Goal: Task Accomplishment & Management: Use online tool/utility

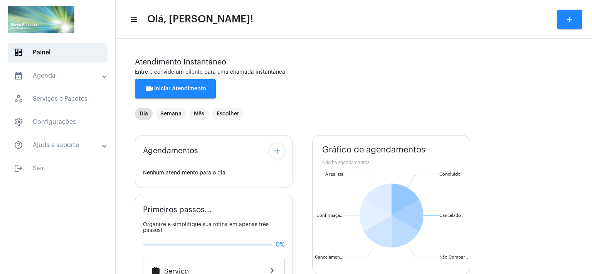
click at [303, 3] on mat-toolbar "menu Olá, [PERSON_NAME]! add" at bounding box center [354, 19] width 477 height 39
click at [180, 88] on span "videocam Iniciar Atendimento" at bounding box center [175, 88] width 61 height 5
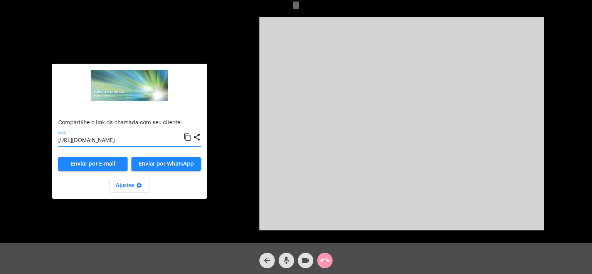
click at [113, 141] on input "[URL][DOMAIN_NAME]" at bounding box center [120, 141] width 125 height 6
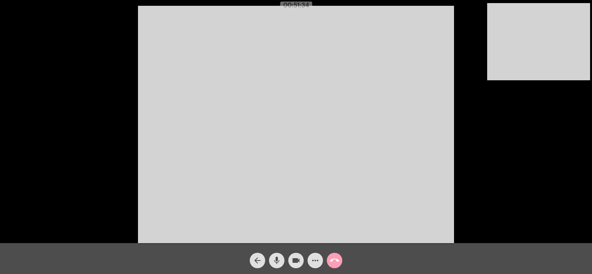
click at [334, 261] on mat-icon "call_end" at bounding box center [334, 260] width 9 height 9
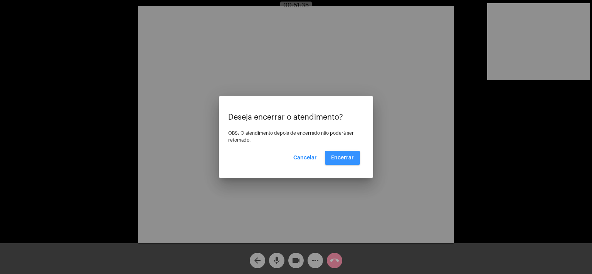
click at [342, 157] on span "Encerrar" at bounding box center [342, 157] width 23 height 5
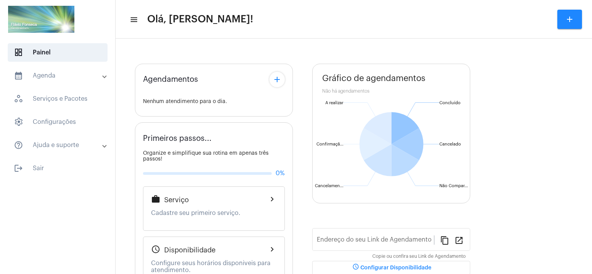
type input "[URL][DOMAIN_NAME]"
